Goal: Task Accomplishment & Management: Complete application form

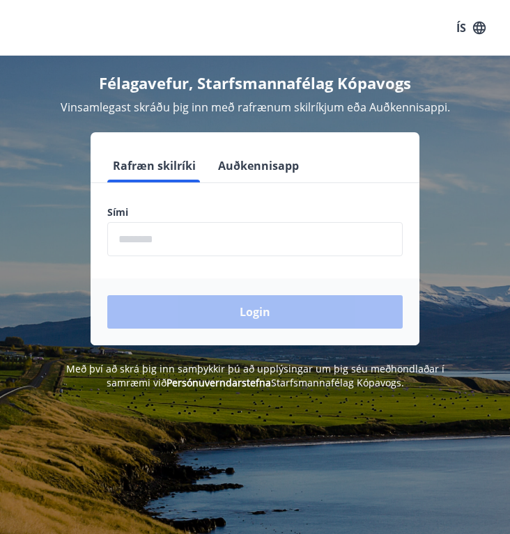
click at [141, 245] on input "phone" at bounding box center [254, 239] width 295 height 34
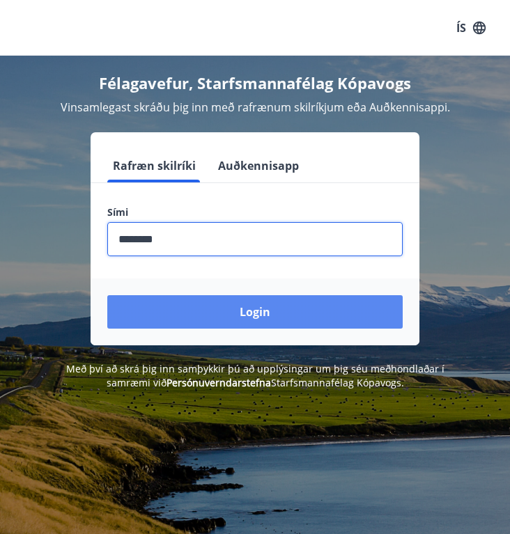
type input "********"
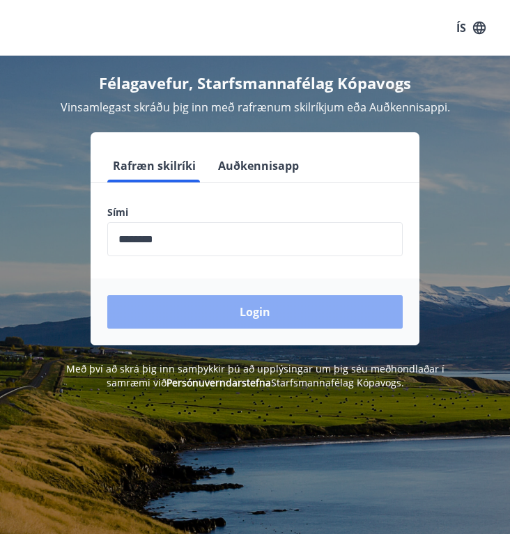
click at [274, 320] on button "Login" at bounding box center [254, 311] width 295 height 33
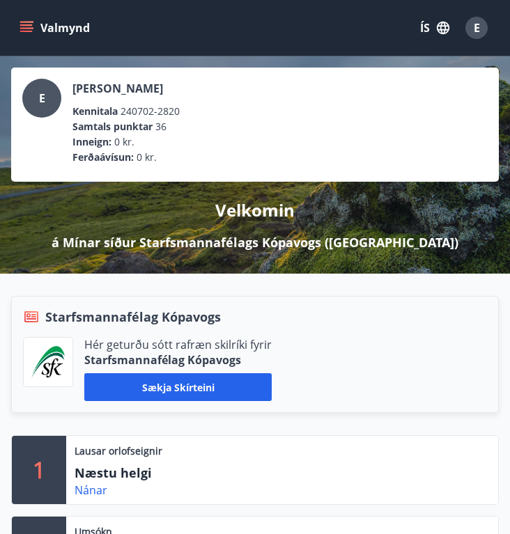
click at [17, 33] on button "Valmynd" at bounding box center [56, 27] width 79 height 25
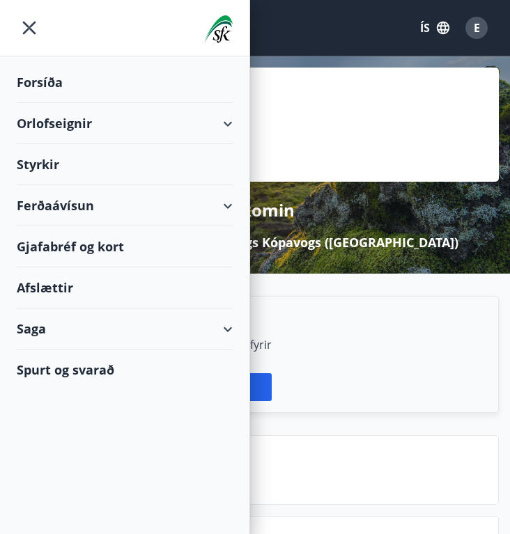
click at [38, 103] on div "Styrkir" at bounding box center [125, 82] width 216 height 41
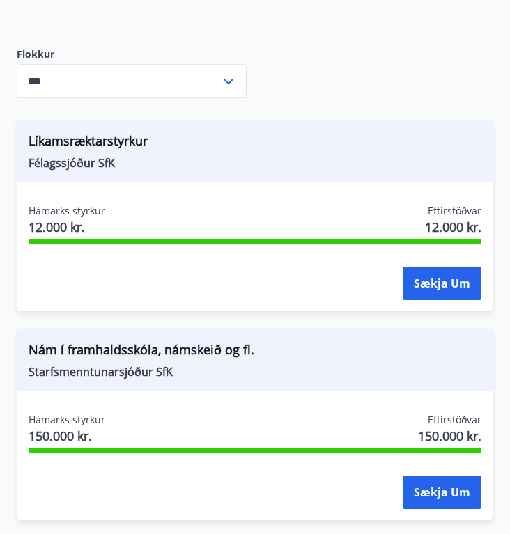
scroll to position [171, 0]
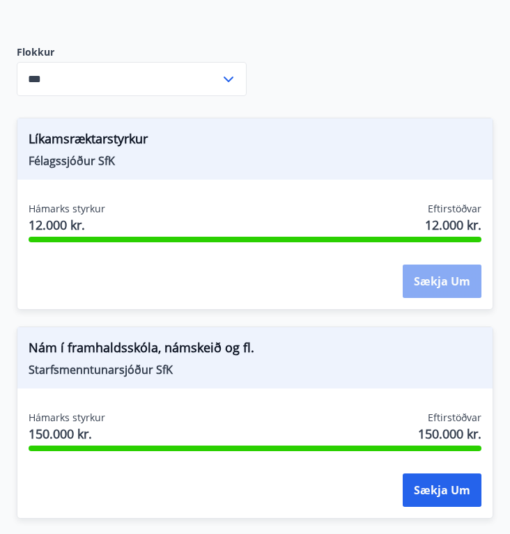
click at [433, 286] on button "Sækja um" at bounding box center [442, 281] width 79 height 33
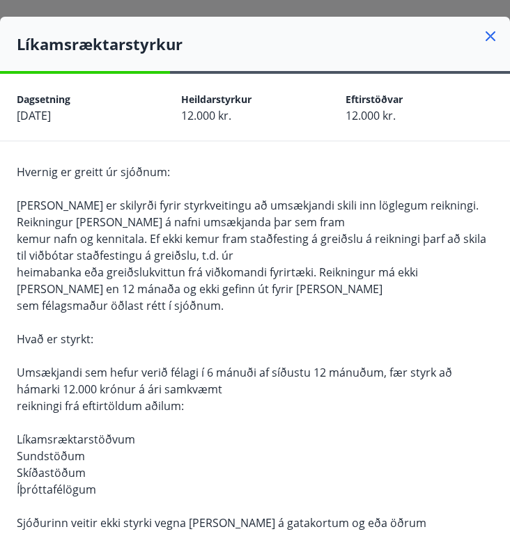
scroll to position [0, 0]
click at [491, 38] on icon at bounding box center [490, 36] width 10 height 10
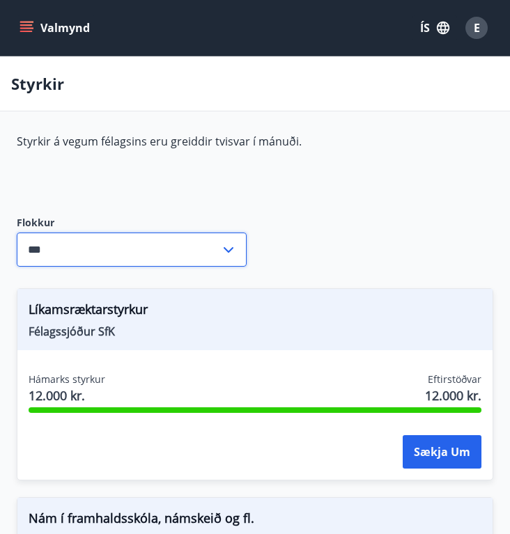
click at [101, 246] on input "***" at bounding box center [118, 250] width 203 height 34
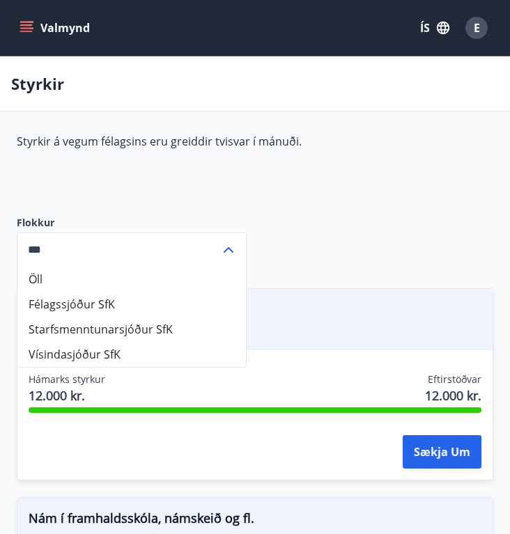
click at [84, 332] on li "Starfsmenntunarsjóður SfK" at bounding box center [131, 329] width 228 height 25
type input "**********"
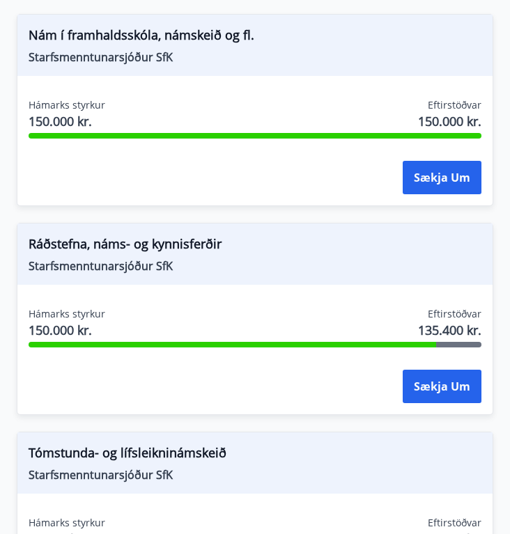
scroll to position [256, 0]
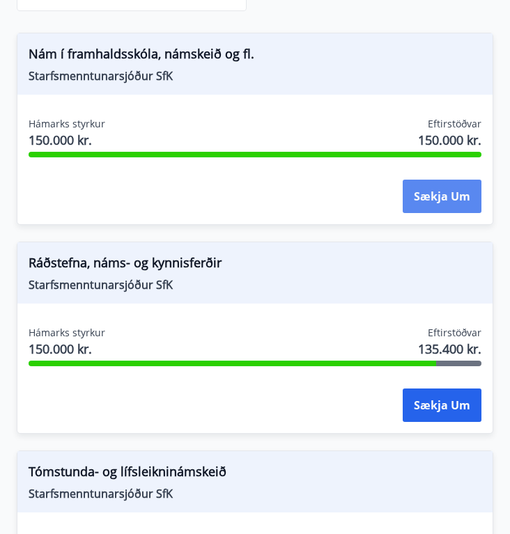
click at [426, 199] on button "Sækja um" at bounding box center [442, 196] width 79 height 33
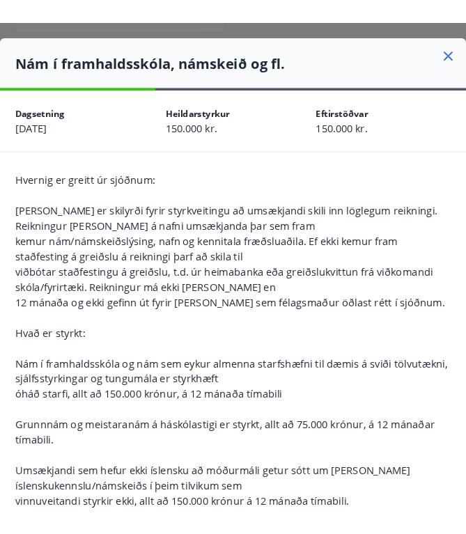
scroll to position [0, 0]
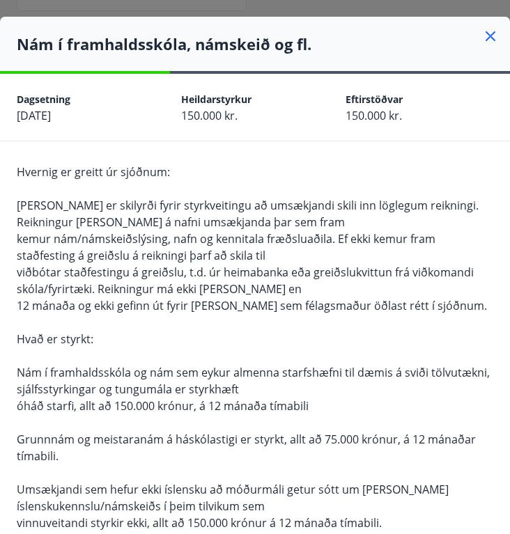
click at [489, 36] on icon at bounding box center [490, 36] width 10 height 10
